Goal: Information Seeking & Learning: Learn about a topic

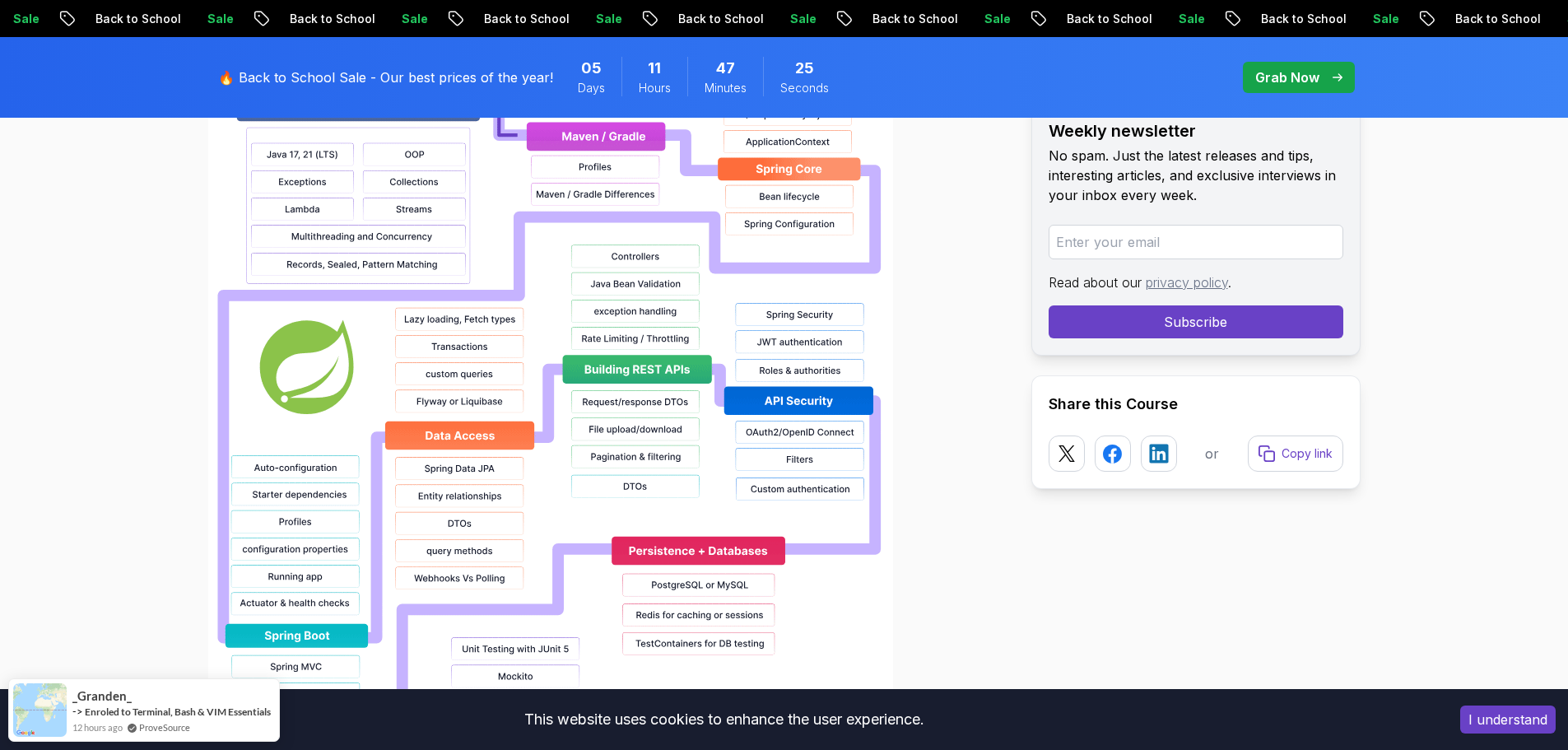
scroll to position [1482, 0]
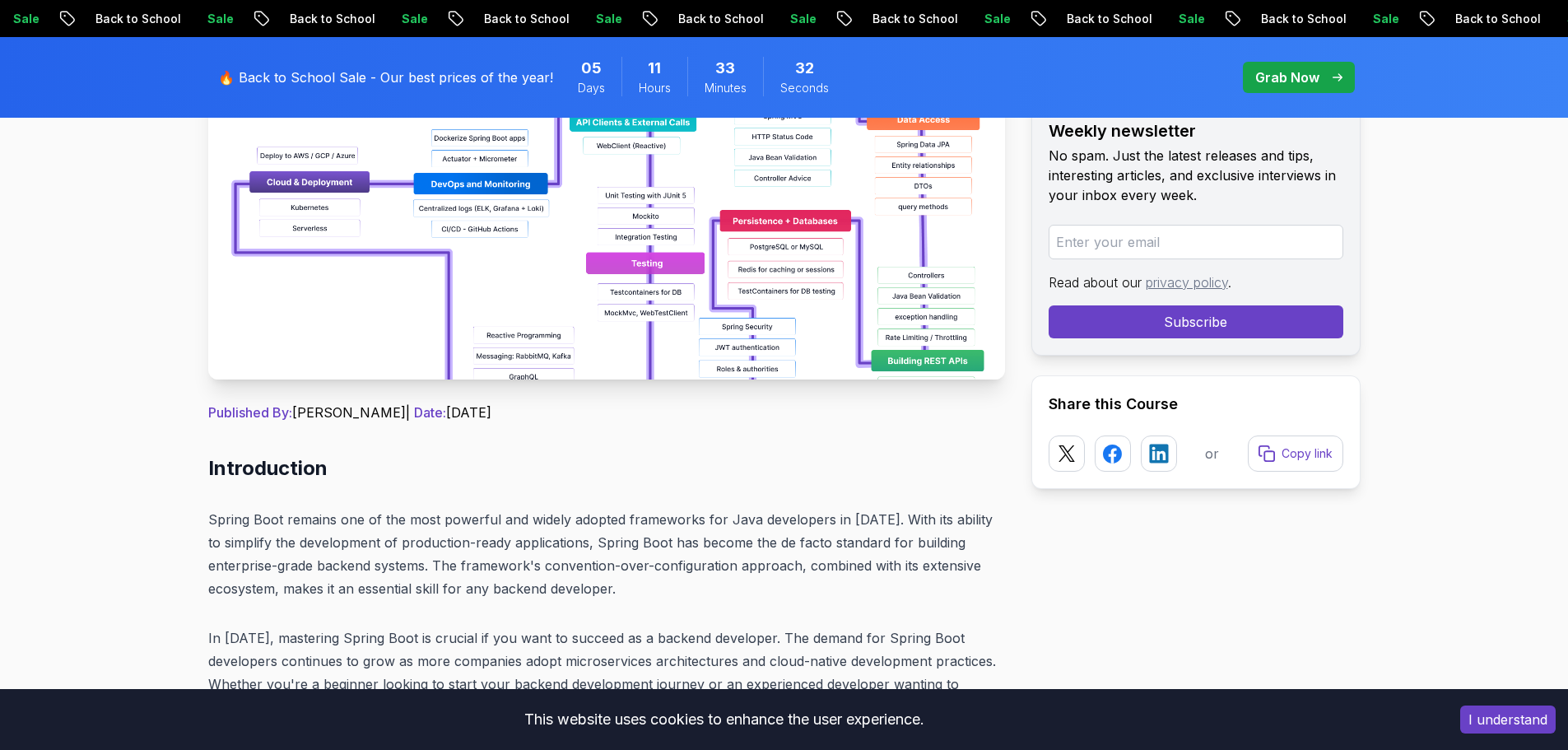
scroll to position [164, 0]
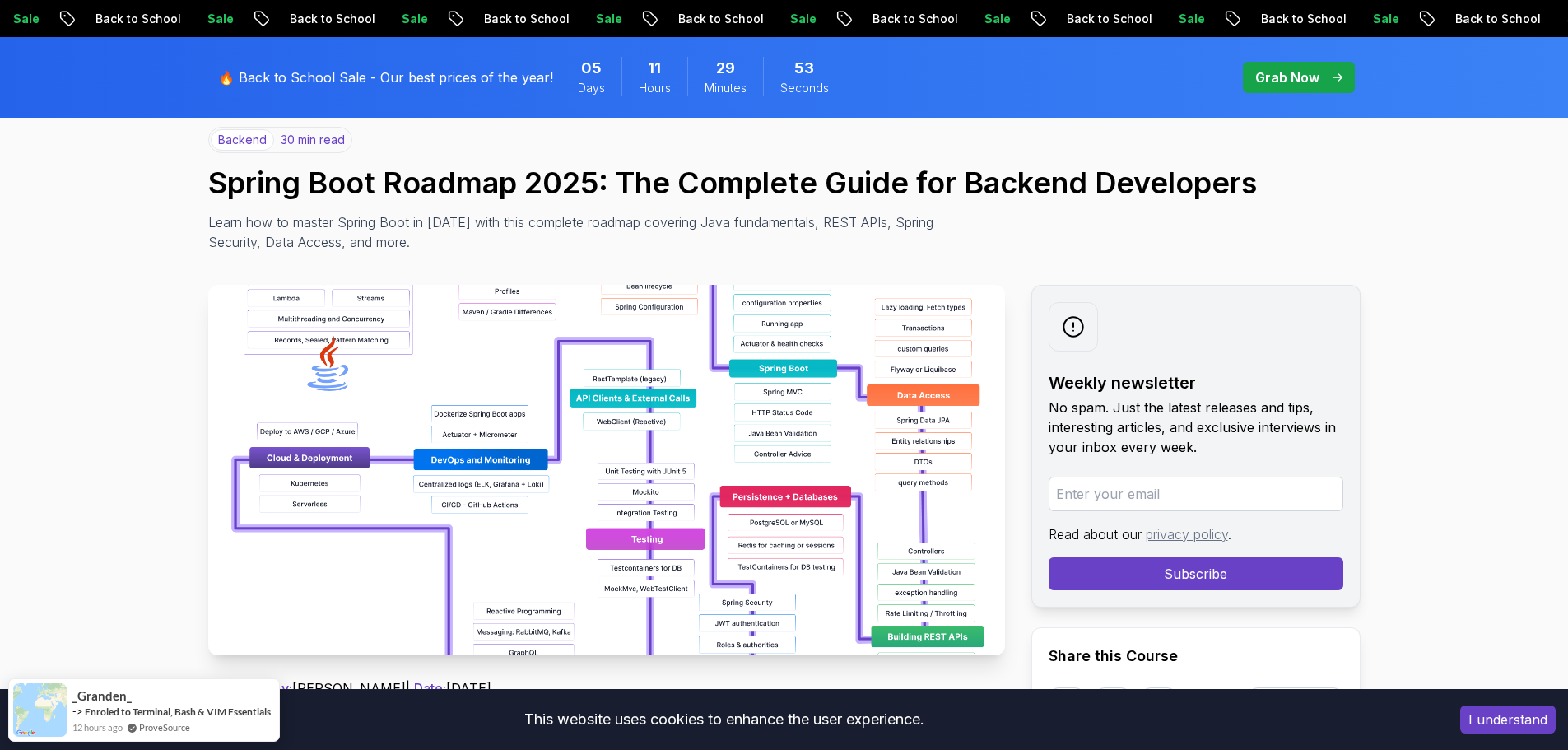
scroll to position [164, 0]
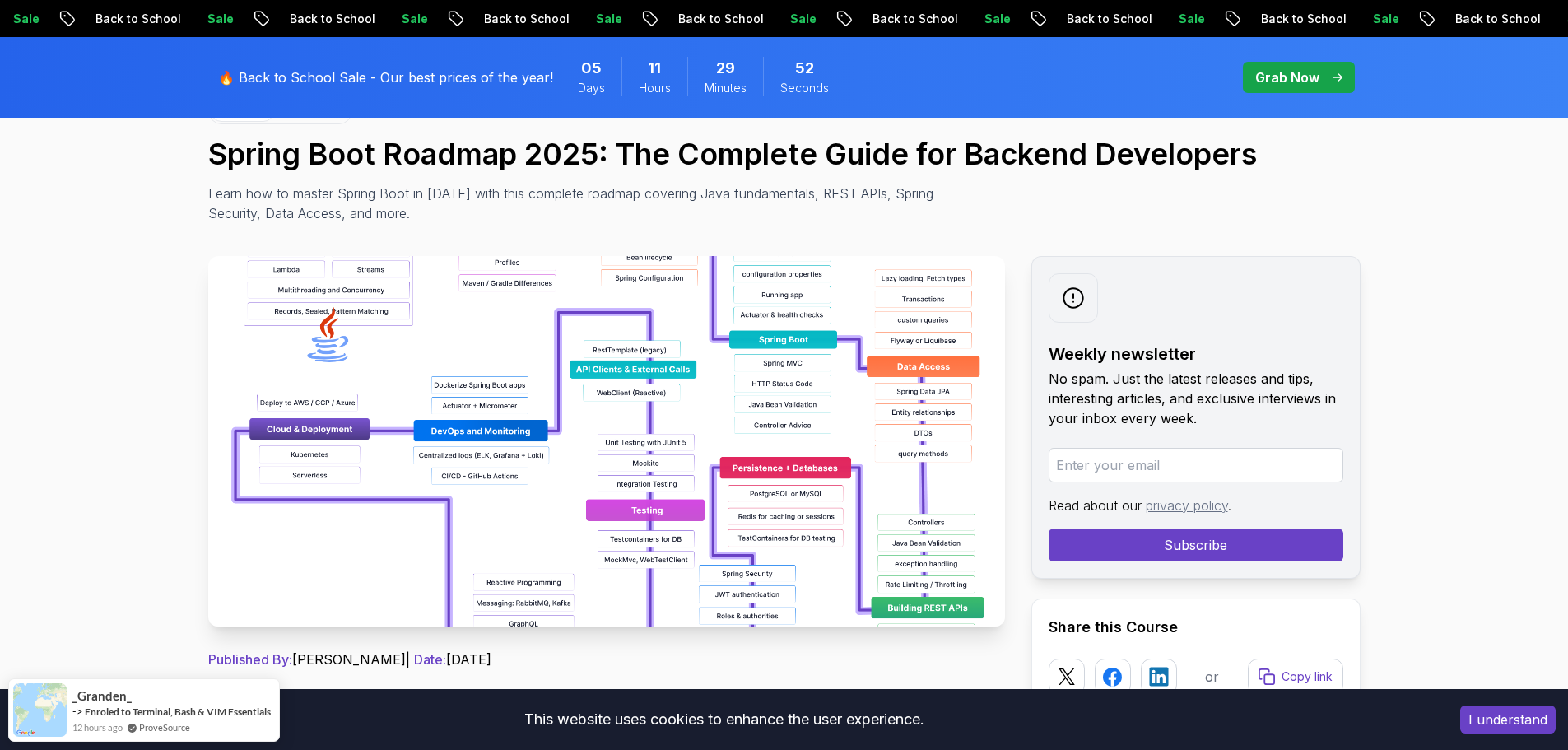
click at [789, 354] on img at bounding box center [607, 441] width 797 height 370
click at [784, 361] on img at bounding box center [607, 441] width 797 height 370
click at [779, 384] on img at bounding box center [607, 441] width 797 height 370
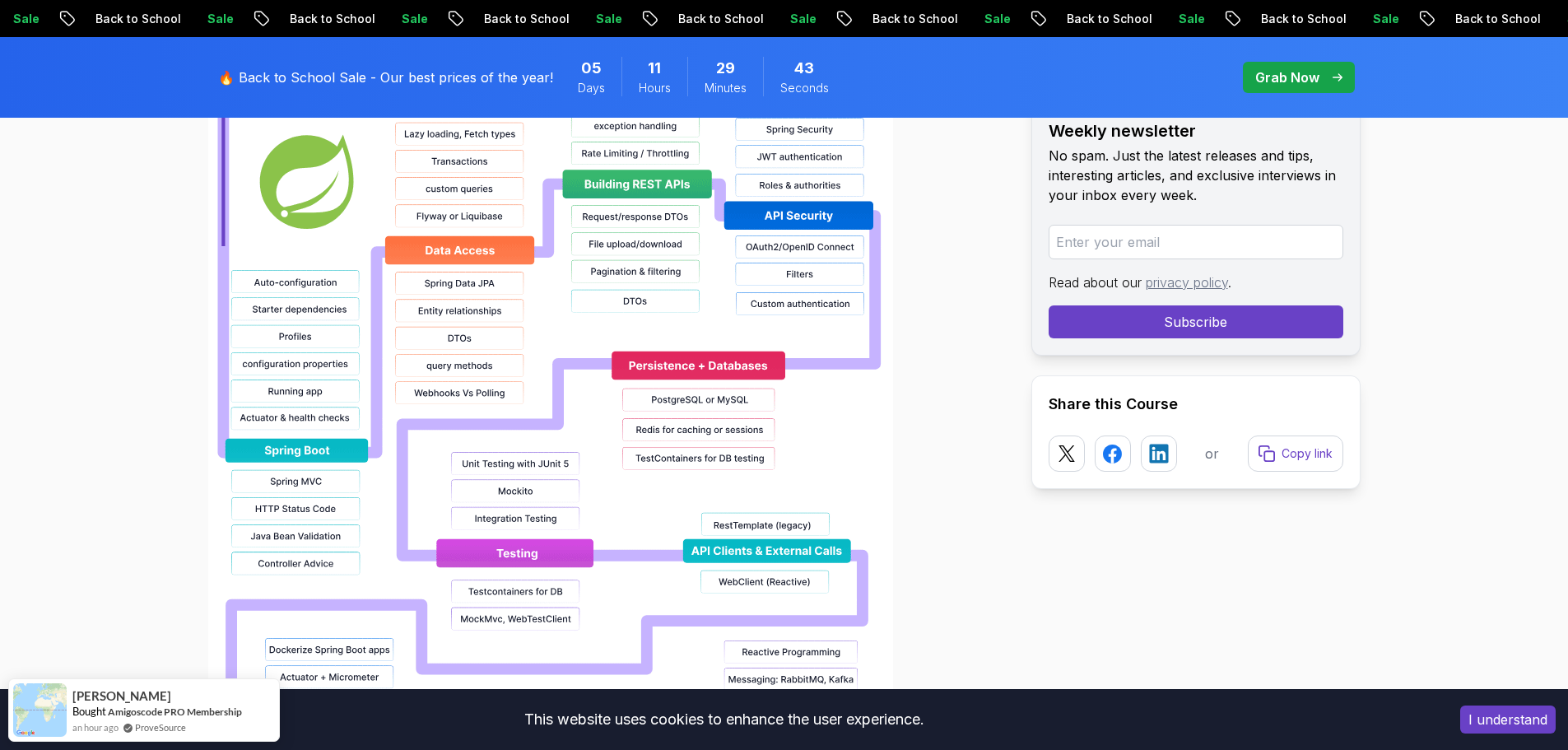
scroll to position [1564, 0]
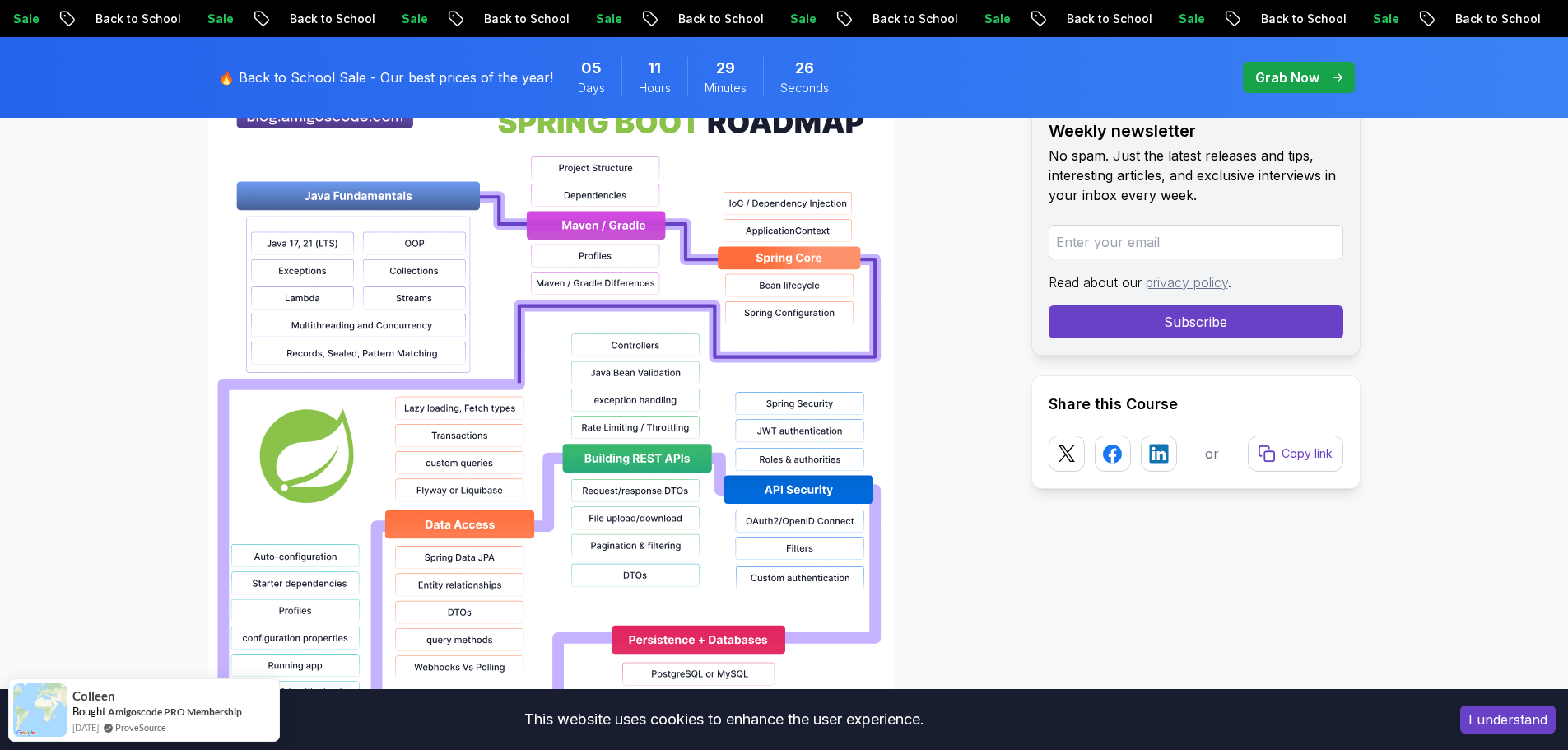
scroll to position [1236, 0]
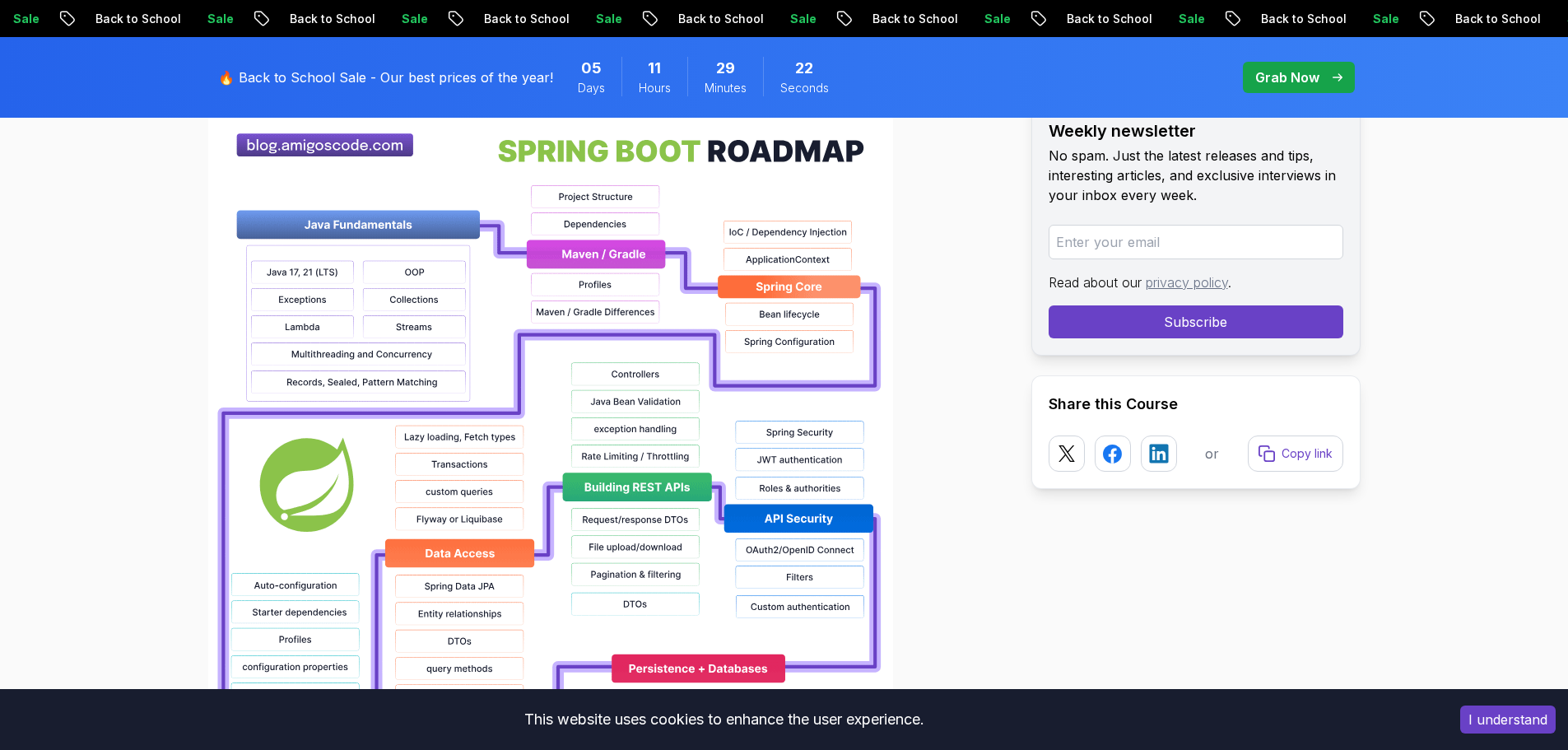
click at [822, 278] on img at bounding box center [551, 640] width 685 height 1054
click at [806, 287] on img at bounding box center [551, 640] width 685 height 1054
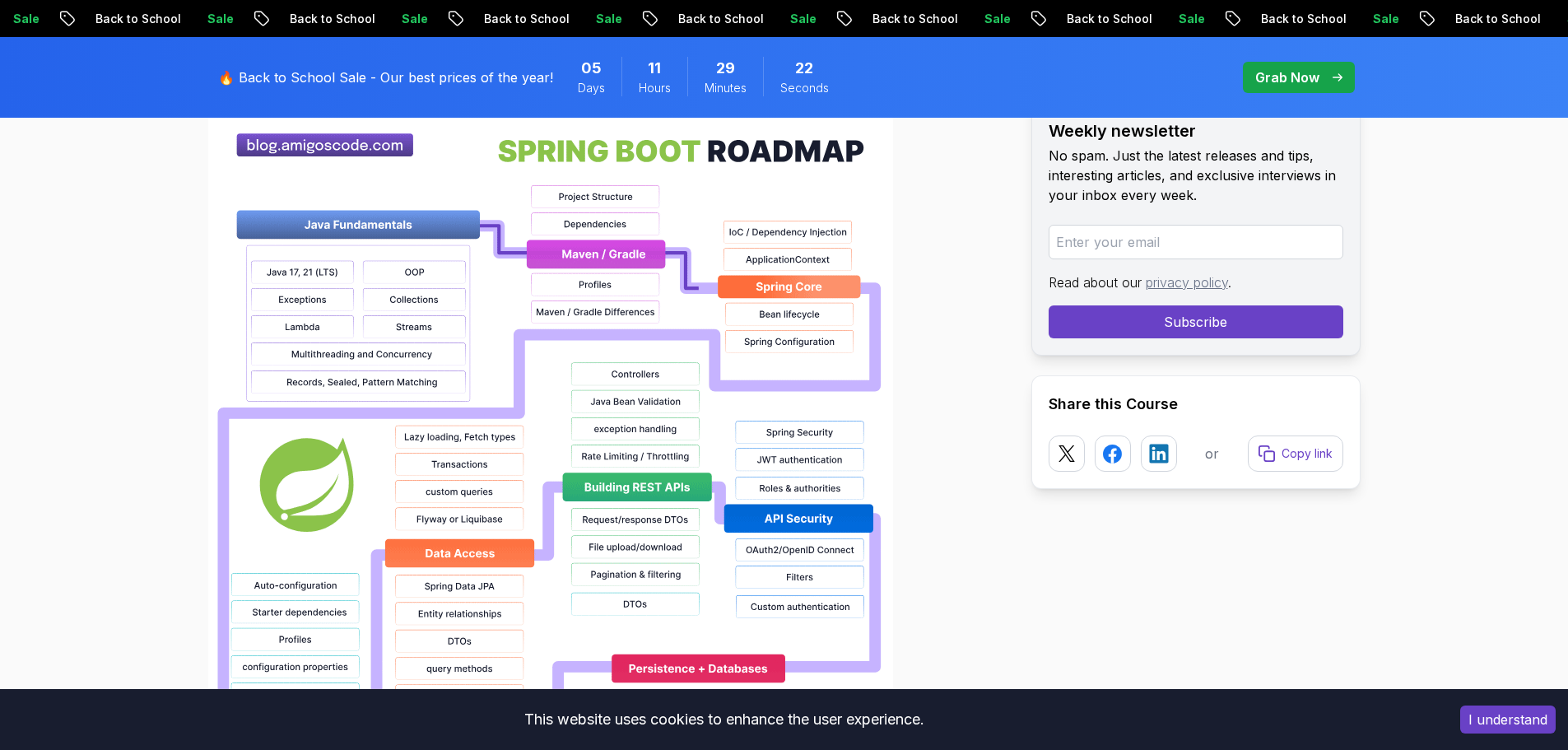
click at [806, 287] on img at bounding box center [551, 640] width 685 height 1054
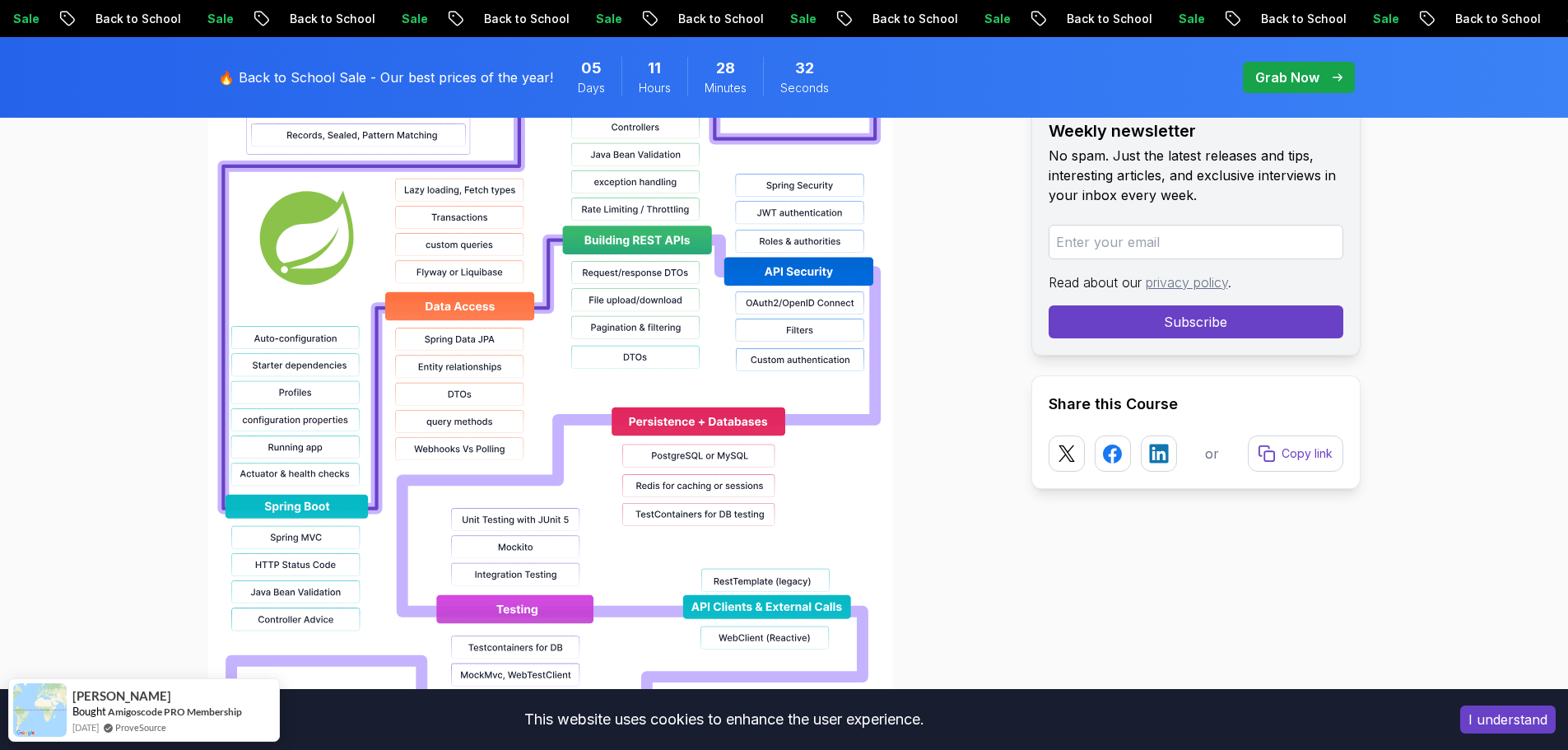
scroll to position [1647, 0]
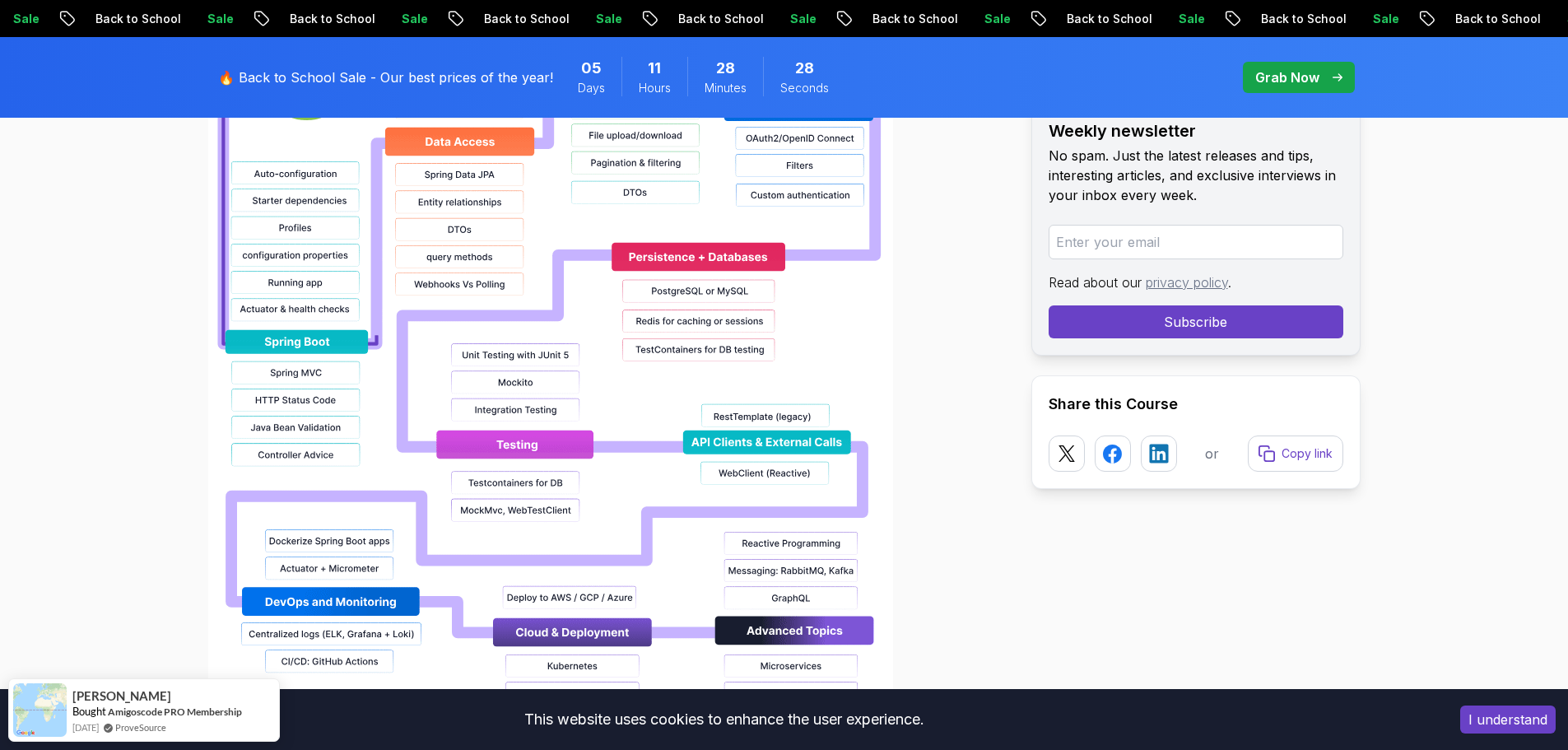
click at [579, 443] on img at bounding box center [551, 228] width 685 height 1054
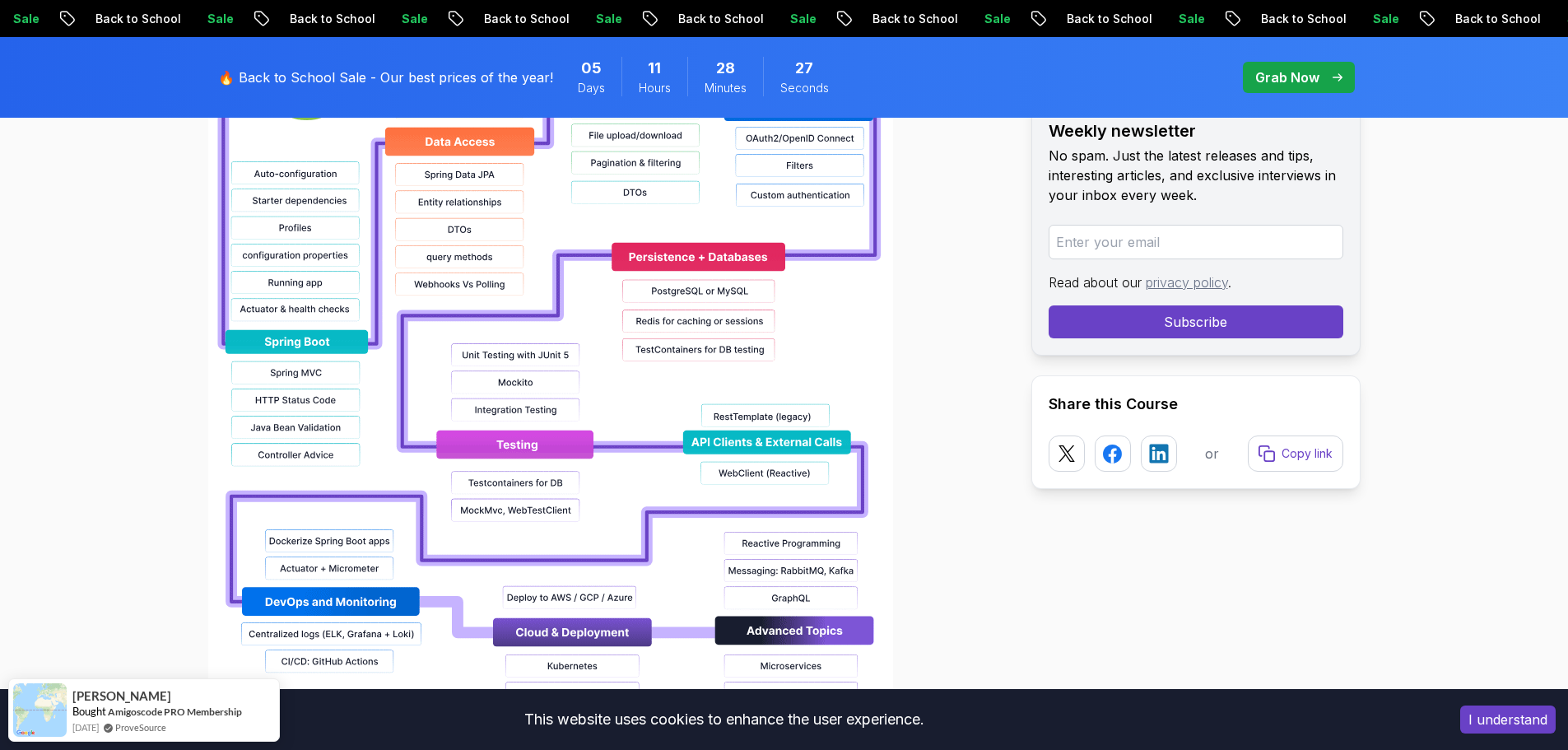
click at [579, 443] on img at bounding box center [551, 228] width 685 height 1054
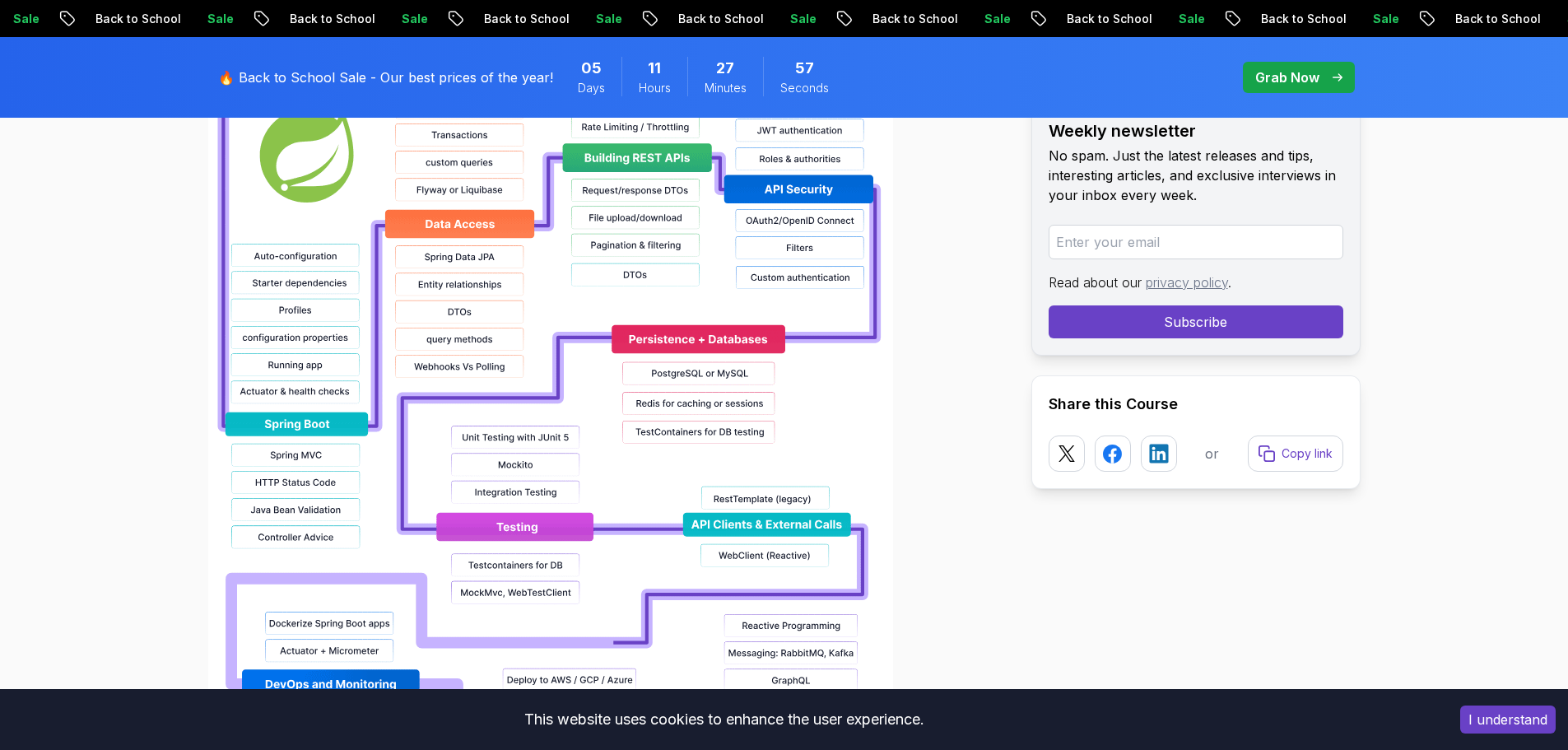
click at [551, 534] on img at bounding box center [551, 310] width 685 height 1054
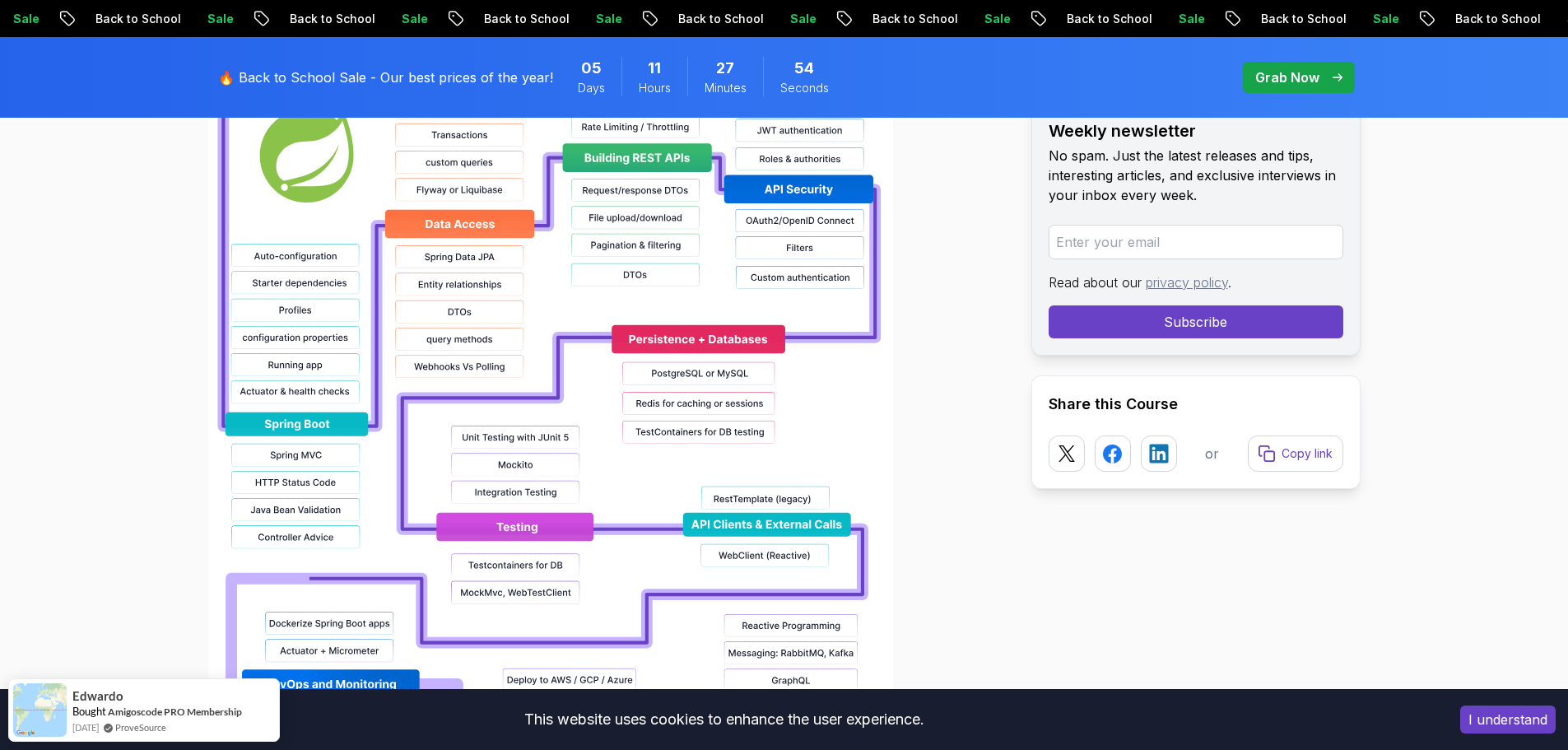
scroll to position [1400, 0]
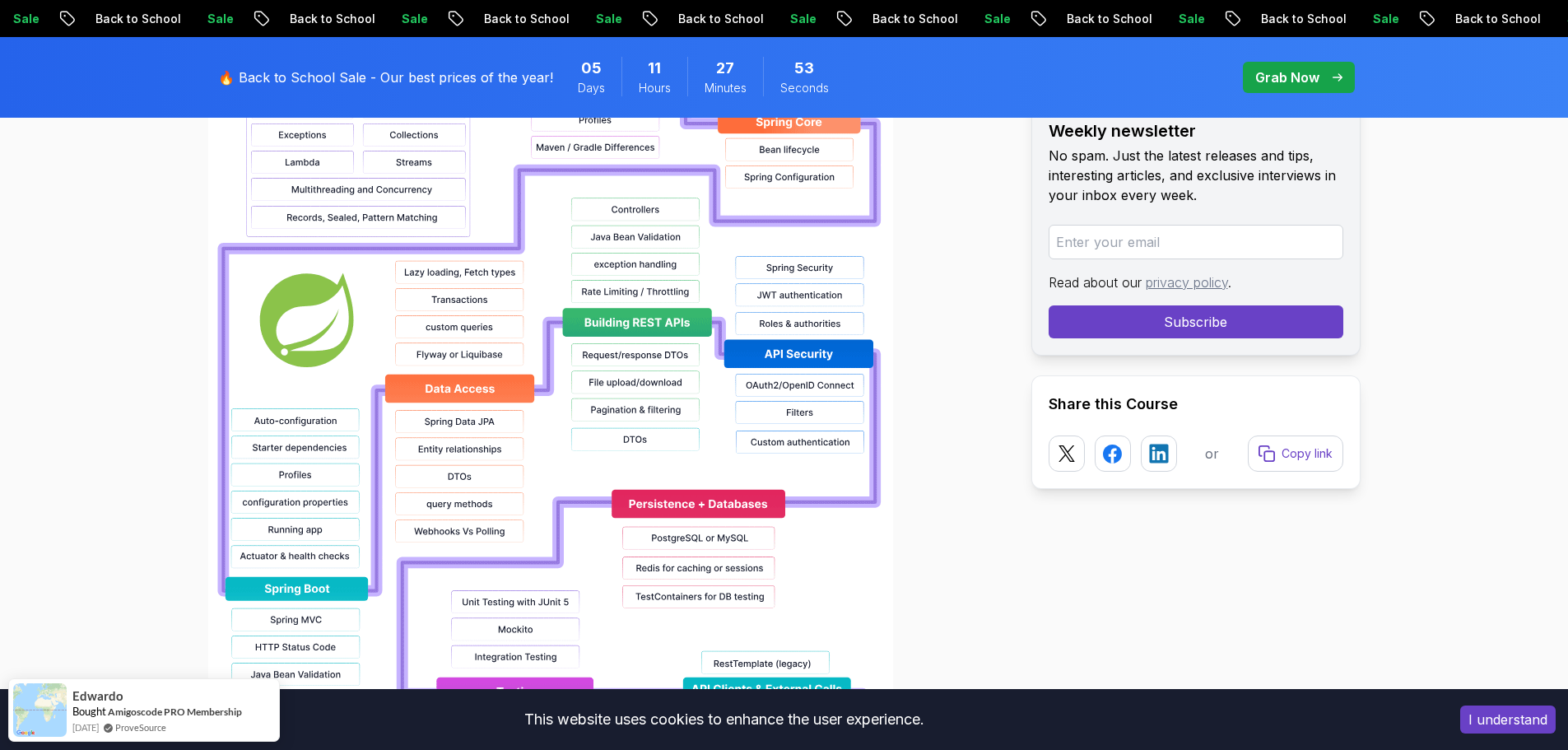
click at [630, 213] on img at bounding box center [551, 475] width 685 height 1054
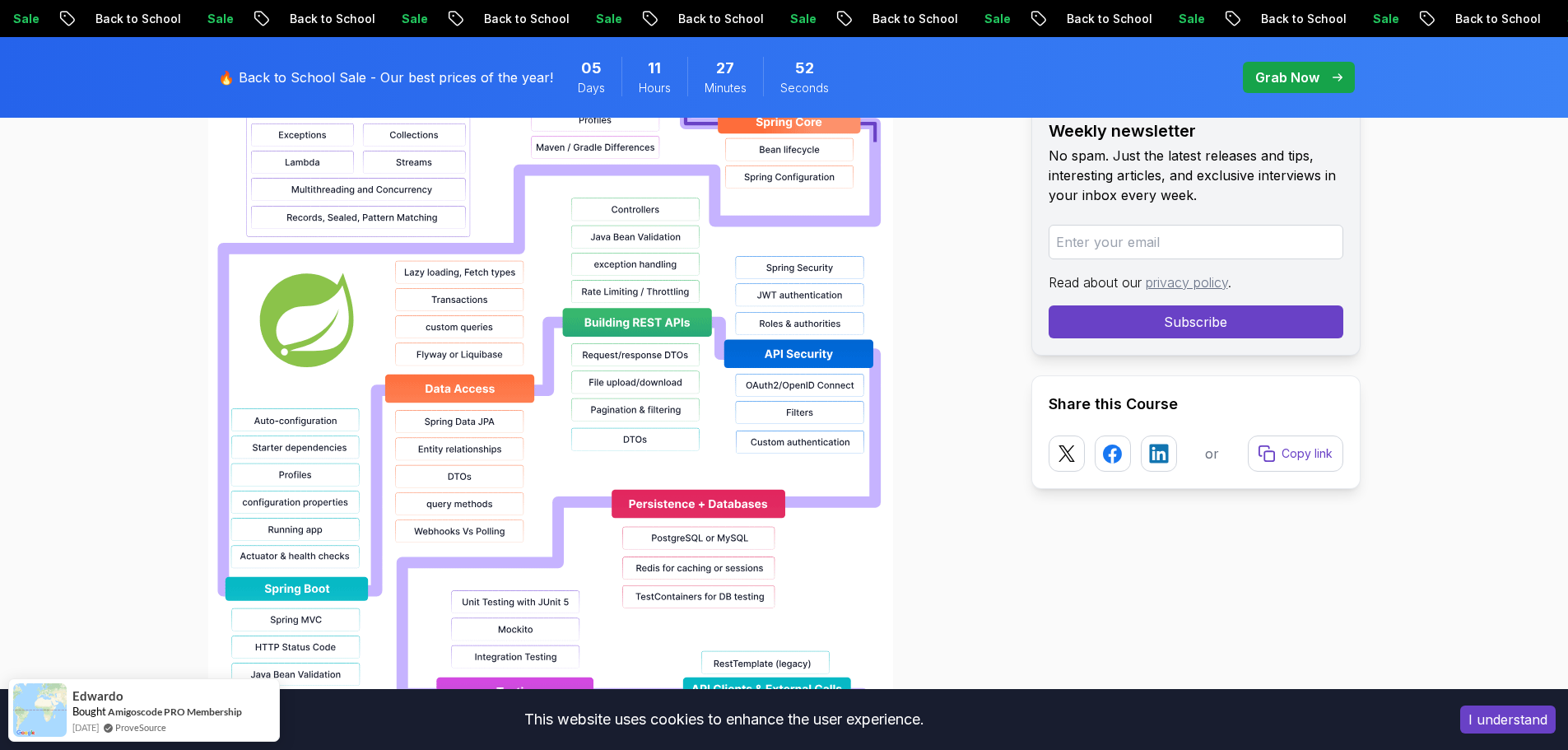
click at [639, 247] on img at bounding box center [551, 475] width 685 height 1054
click at [645, 302] on img at bounding box center [551, 475] width 685 height 1054
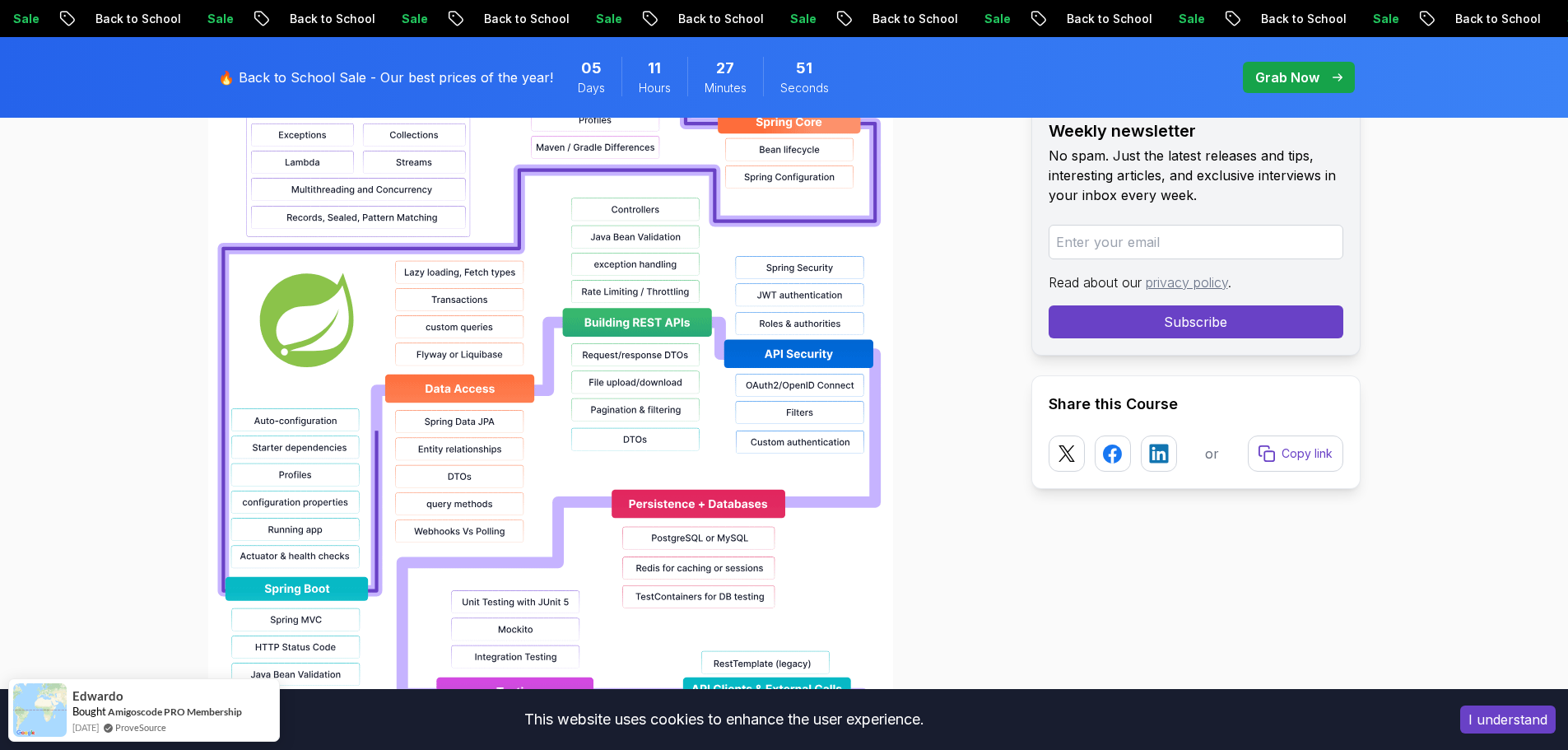
click at [650, 378] on img at bounding box center [551, 475] width 685 height 1054
click at [655, 442] on img at bounding box center [551, 475] width 685 height 1054
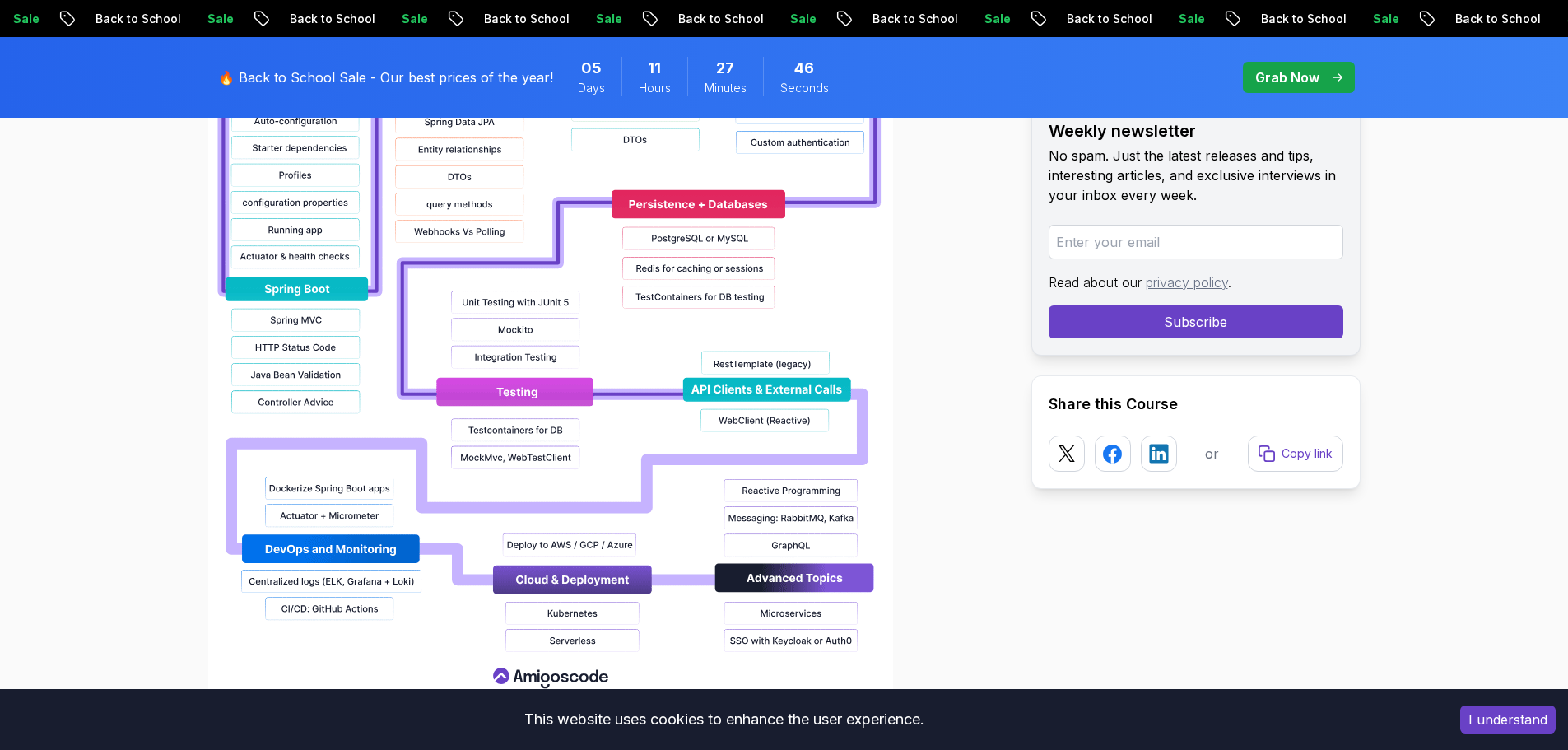
scroll to position [1730, 0]
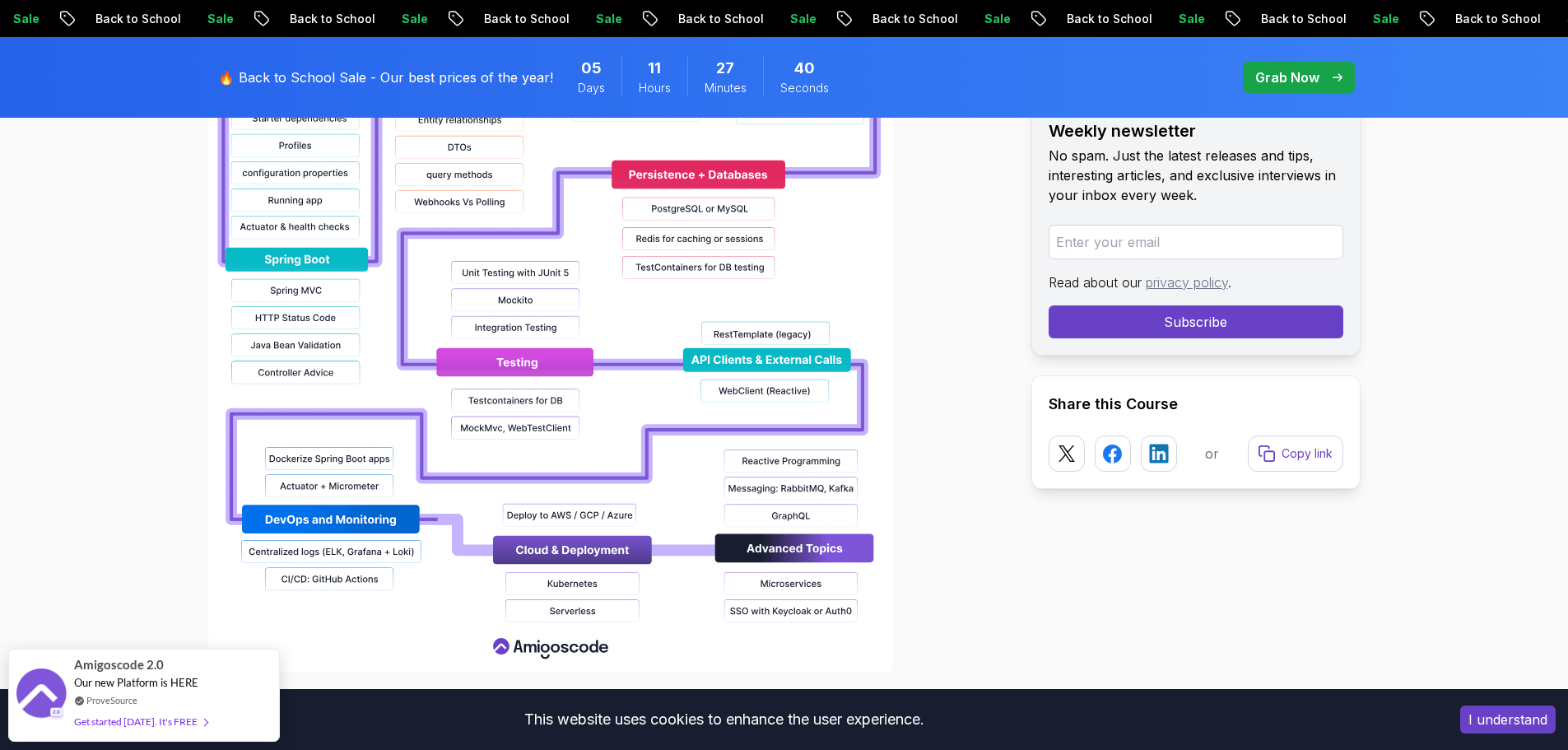
click at [552, 565] on img at bounding box center [551, 146] width 685 height 1054
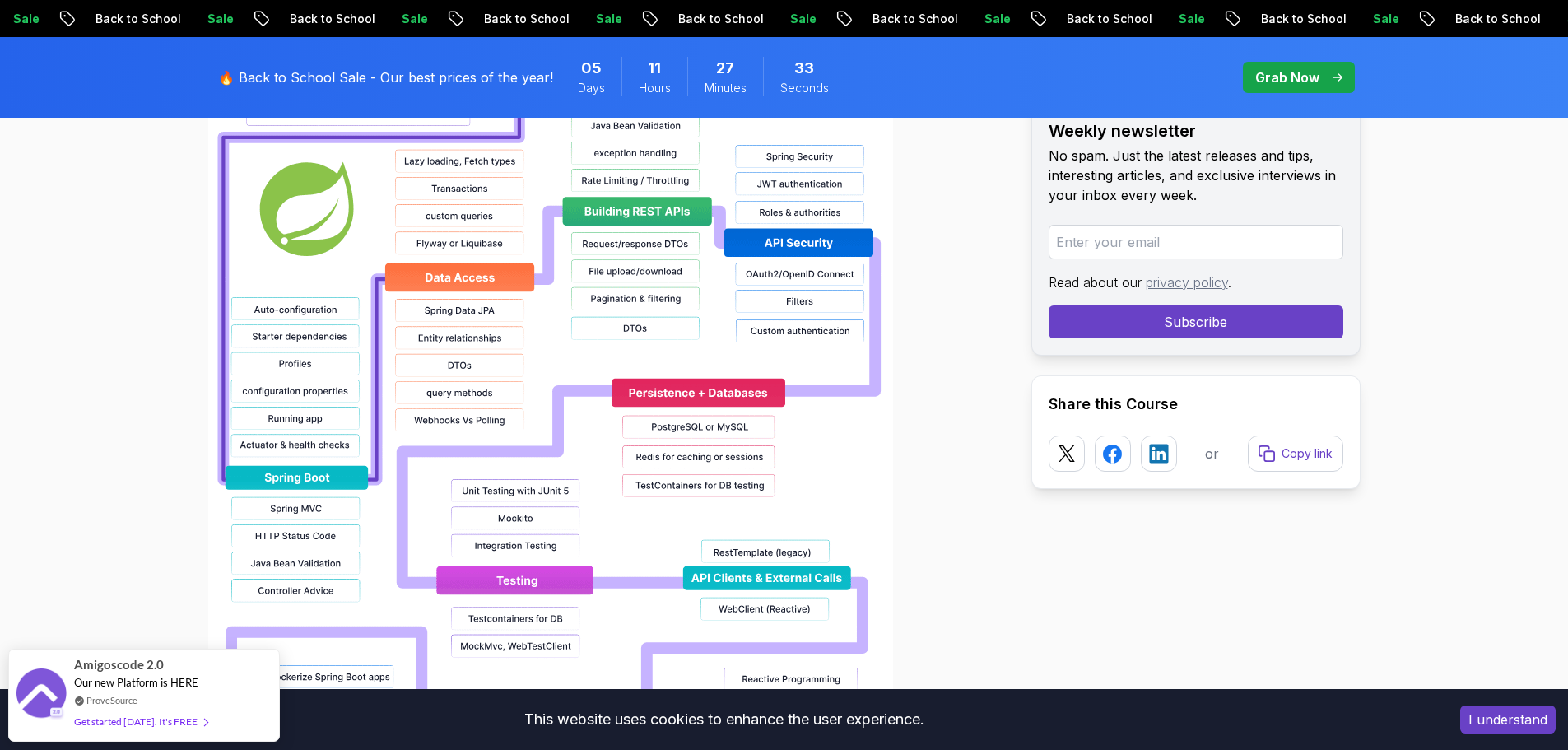
scroll to position [1482, 0]
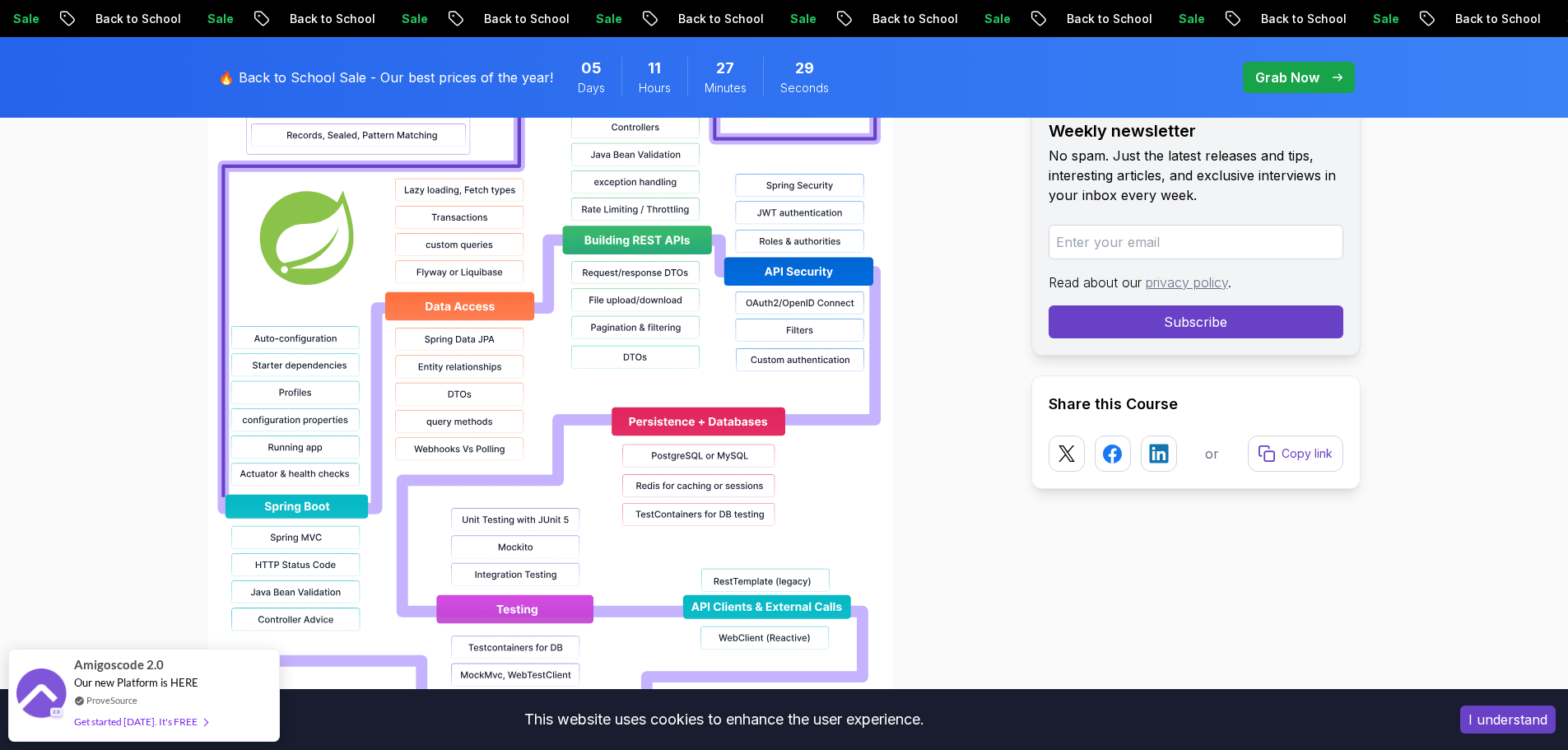
click at [546, 608] on img at bounding box center [551, 393] width 685 height 1054
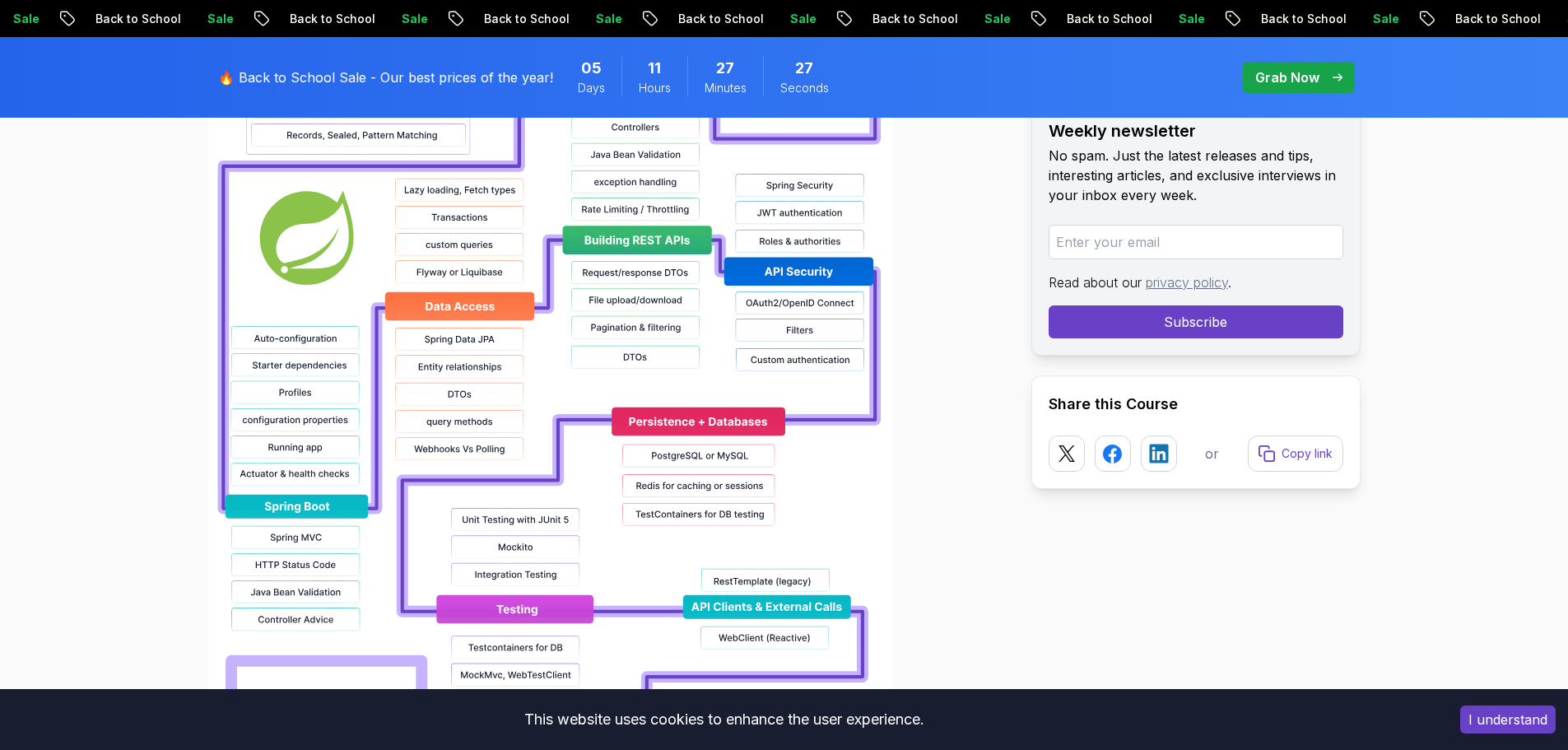
click at [557, 602] on img at bounding box center [551, 393] width 685 height 1054
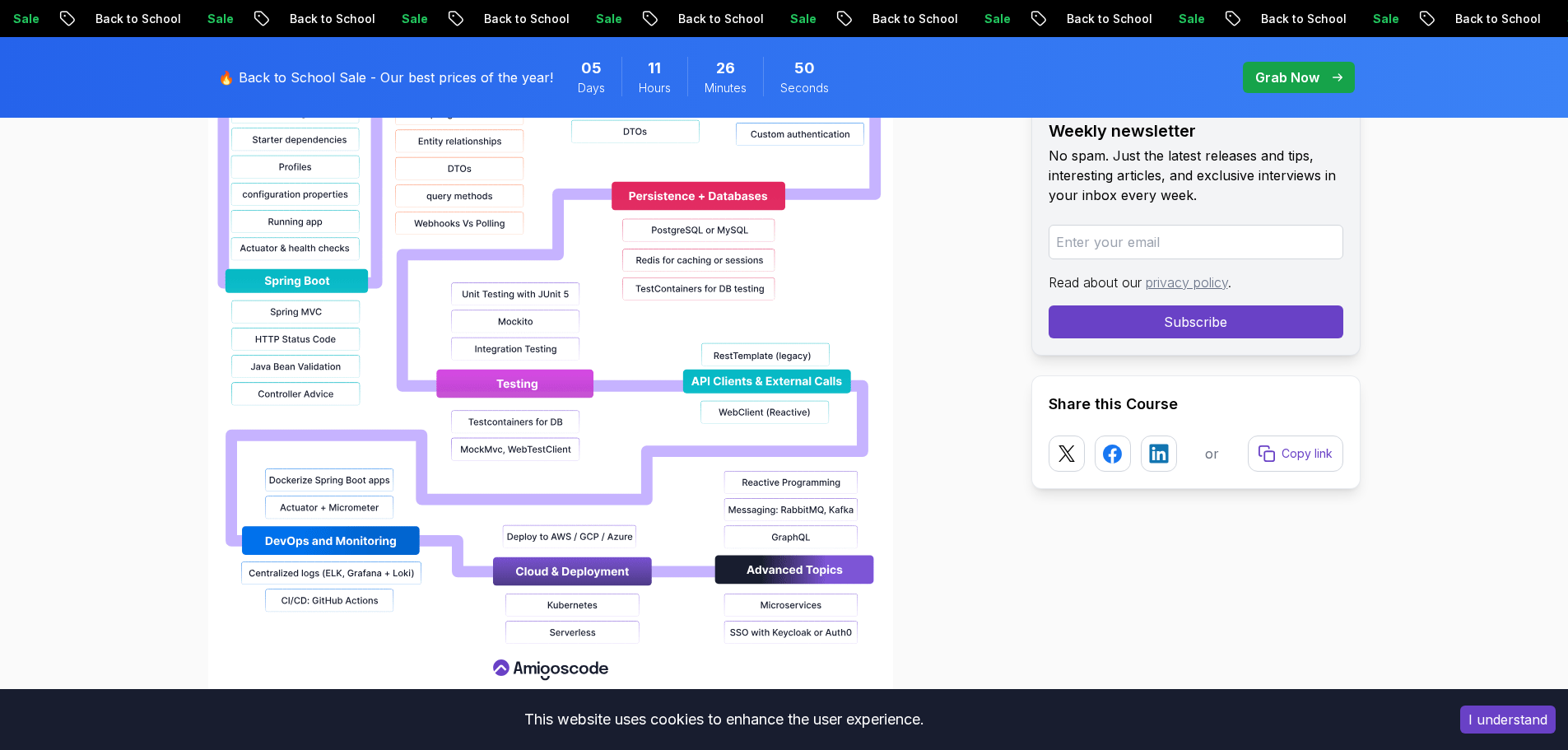
scroll to position [1730, 0]
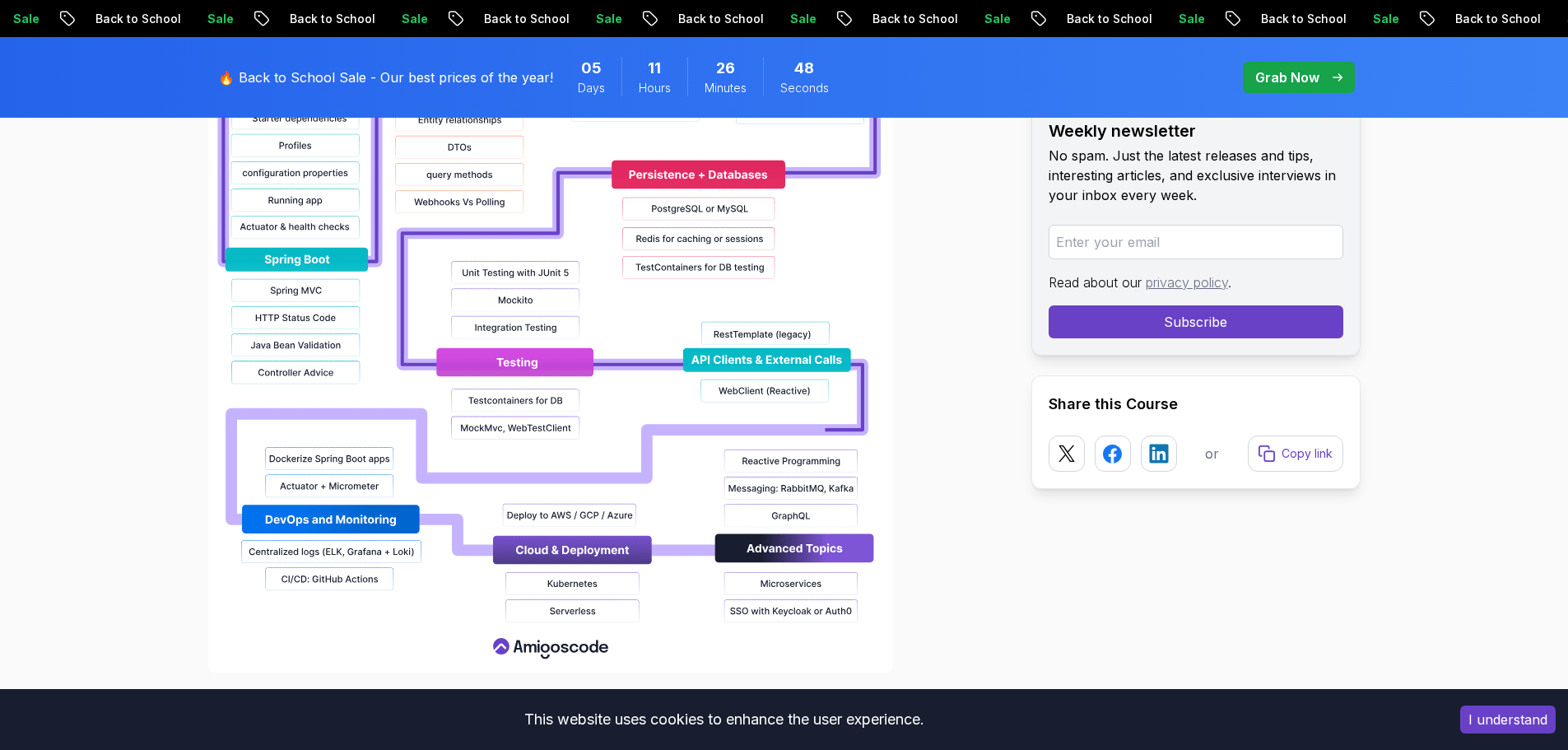
drag, startPoint x: 196, startPoint y: 425, endPoint x: 449, endPoint y: 522, distance: 271.0
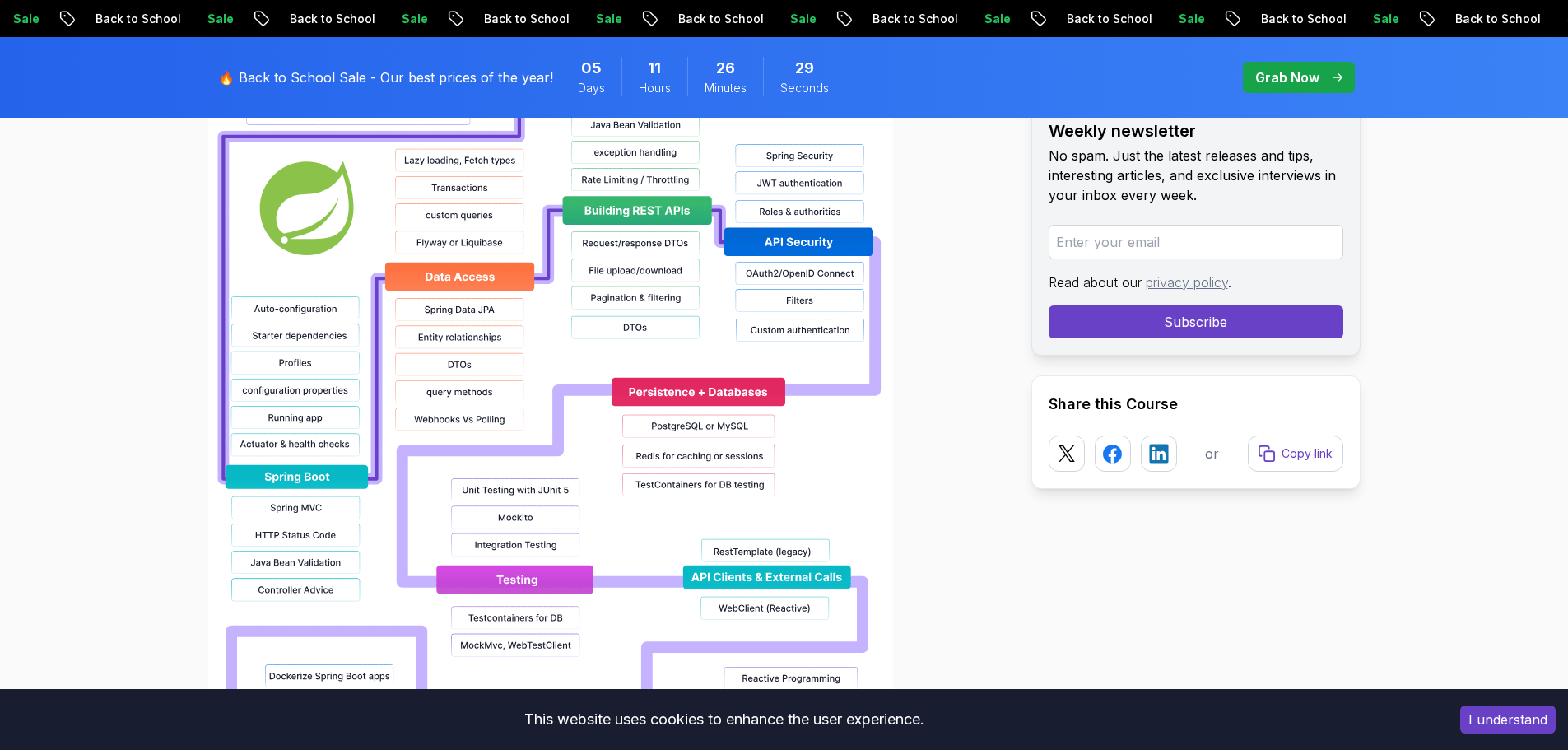
scroll to position [1482, 0]
